Goal: Transaction & Acquisition: Download file/media

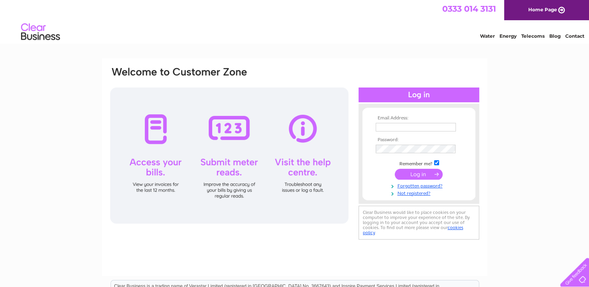
click at [412, 126] on input "text" at bounding box center [415, 127] width 80 height 9
type input "[EMAIL_ADDRESS][DOMAIN_NAME]"
click at [425, 175] on input "submit" at bounding box center [419, 174] width 48 height 11
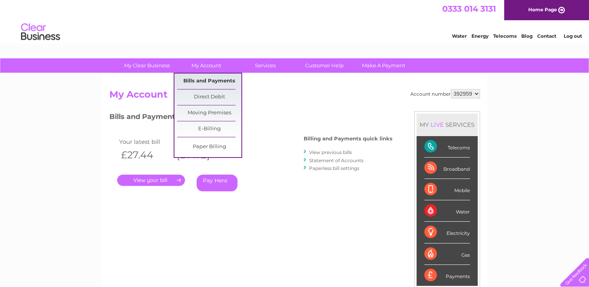
click at [204, 81] on link "Bills and Payments" at bounding box center [209, 82] width 64 height 16
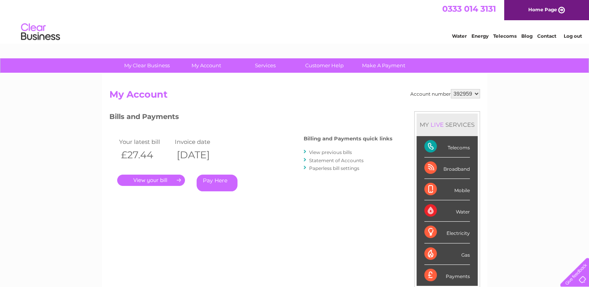
click at [326, 151] on link "View previous bills" at bounding box center [330, 152] width 43 height 6
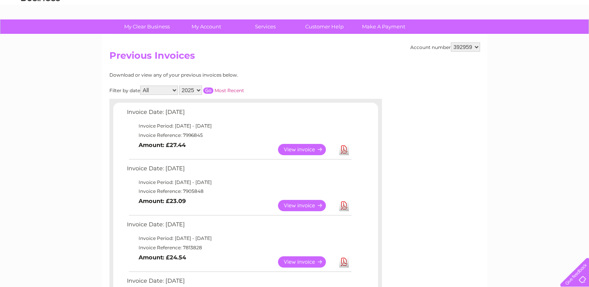
scroll to position [47, 0]
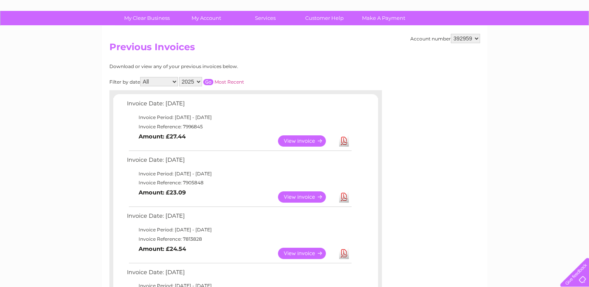
click at [344, 197] on link "Download" at bounding box center [344, 196] width 10 height 11
click at [340, 251] on link "Download" at bounding box center [344, 253] width 10 height 11
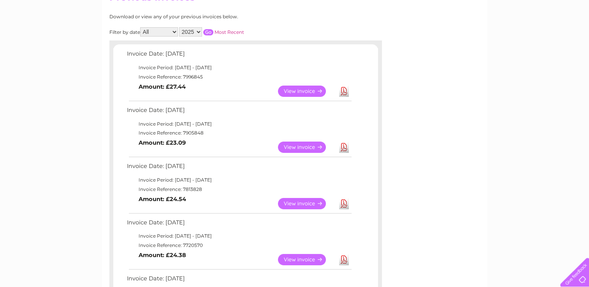
scroll to position [107, 0]
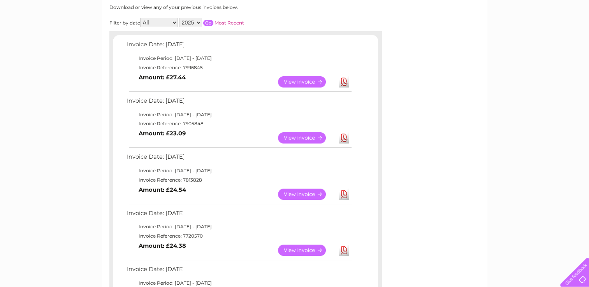
click at [341, 249] on link "Download" at bounding box center [344, 250] width 10 height 11
click at [340, 85] on link "Download" at bounding box center [344, 81] width 10 height 11
